Goal: Navigation & Orientation: Find specific page/section

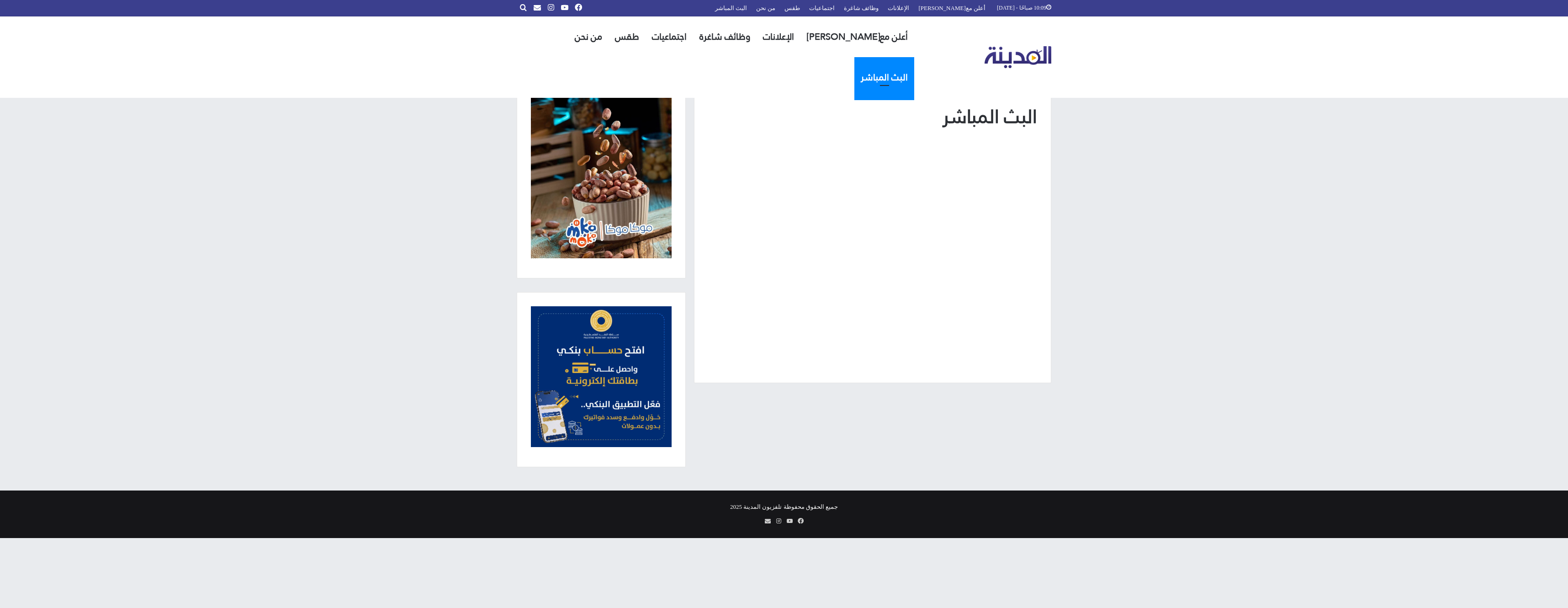
click at [855, 57] on link "البث المباشر" at bounding box center [885, 77] width 60 height 41
click at [1023, 92] on link "الرئيسية" at bounding box center [1024, 90] width 27 height 7
